Goal: Find specific page/section: Find specific page/section

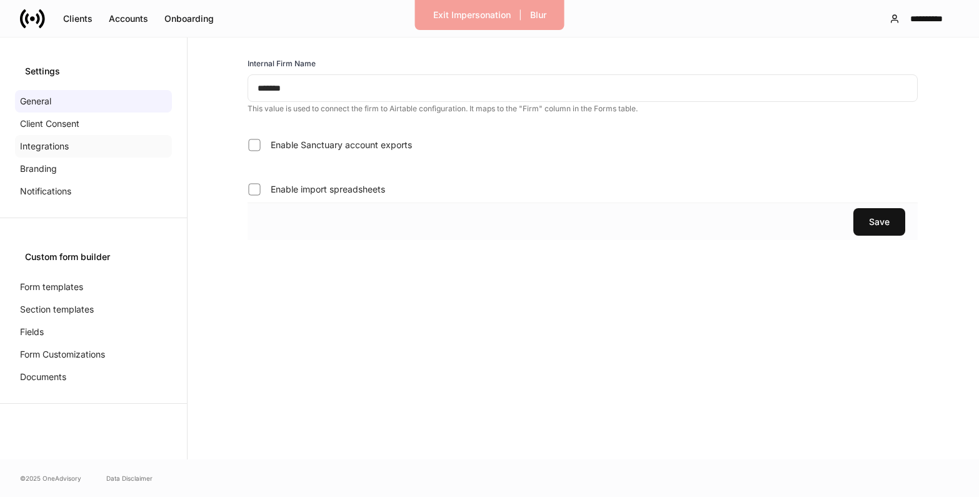
click at [63, 138] on div "Integrations" at bounding box center [93, 146] width 157 height 22
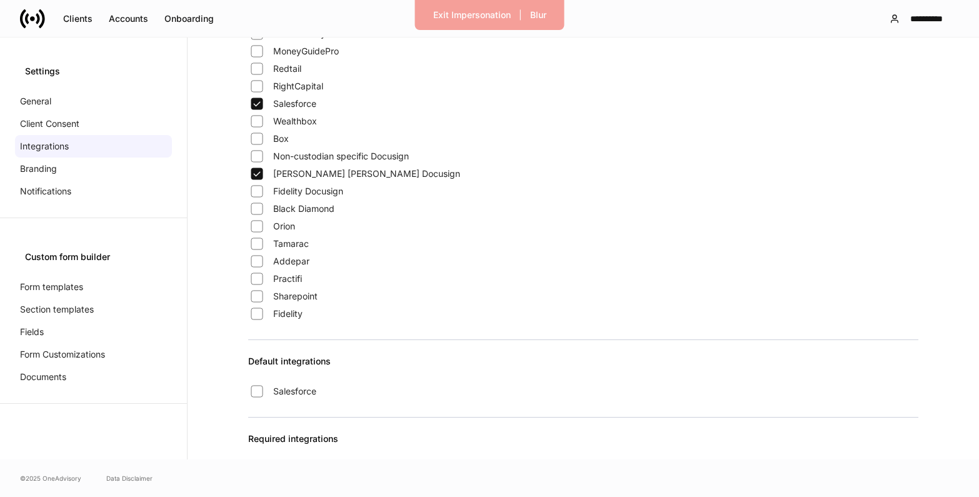
scroll to position [1070, 0]
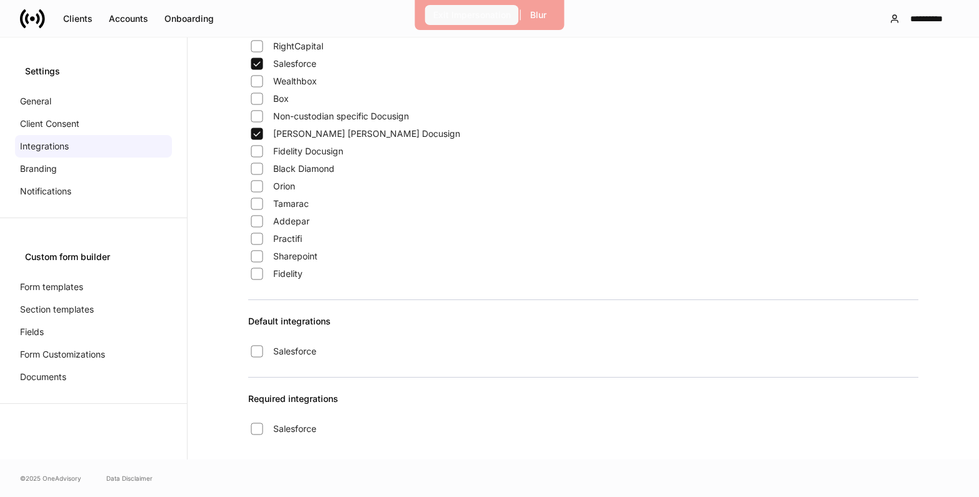
click at [459, 19] on div "Exit Impersonation" at bounding box center [471, 15] width 77 height 12
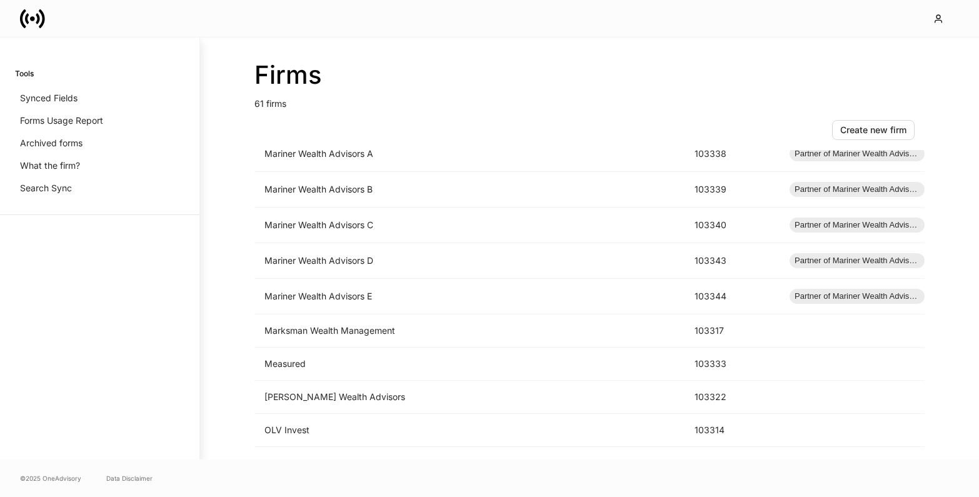
scroll to position [1773, 0]
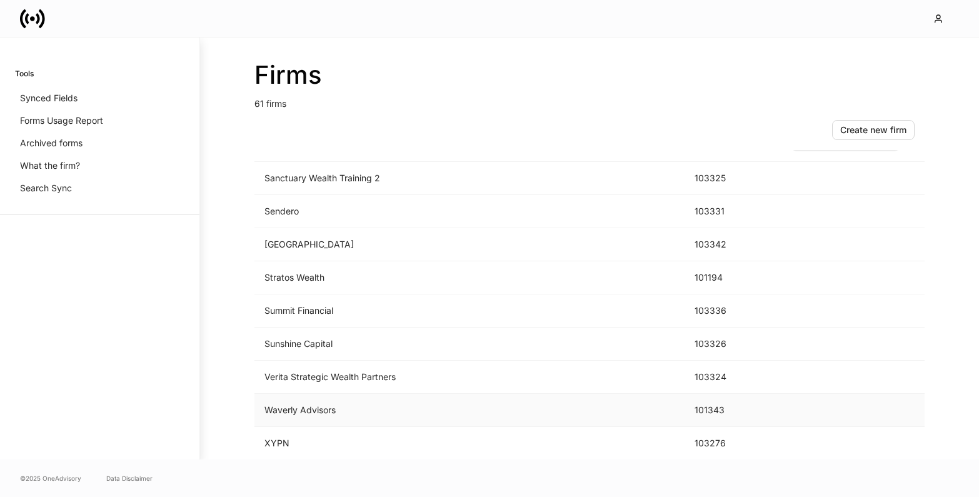
click at [389, 403] on td "Waverly Advisors" at bounding box center [469, 410] width 430 height 33
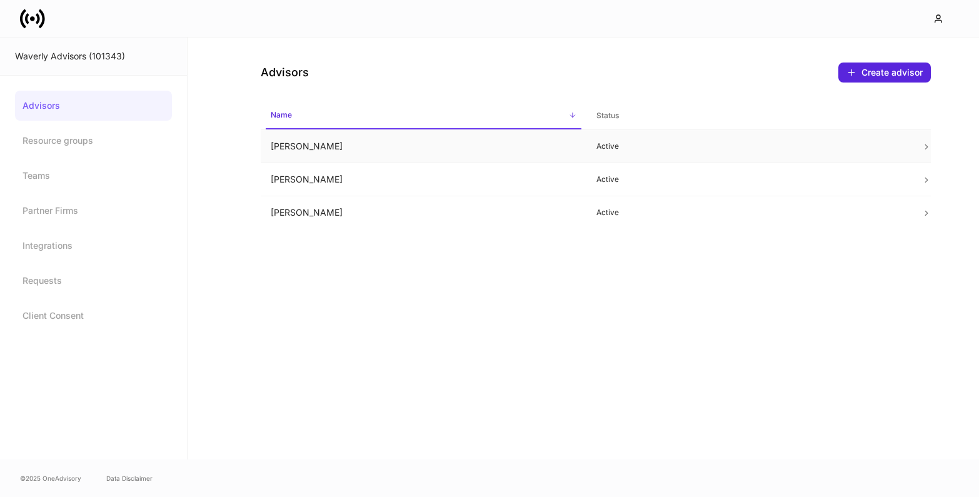
click at [524, 151] on td "Ashley Tucker" at bounding box center [424, 146] width 326 height 33
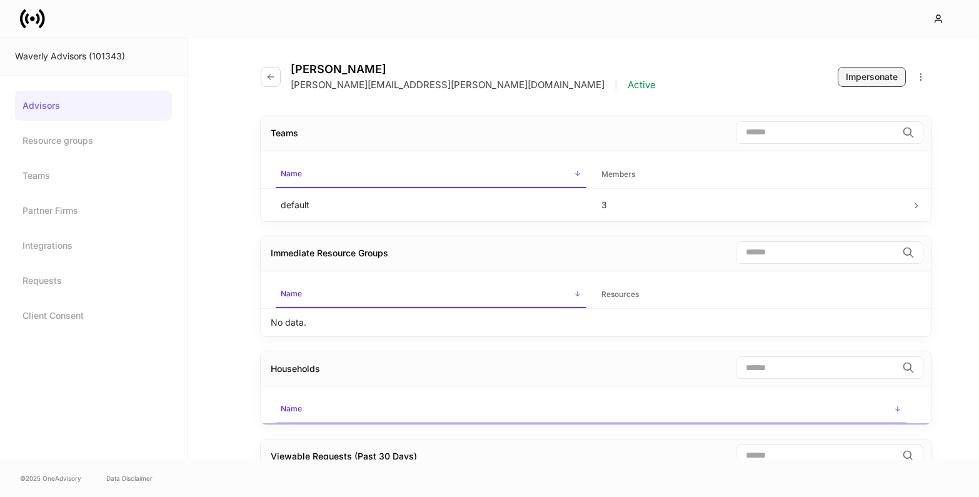
click at [877, 83] on button "Impersonate" at bounding box center [871, 77] width 68 height 20
